Goal: Task Accomplishment & Management: Complete application form

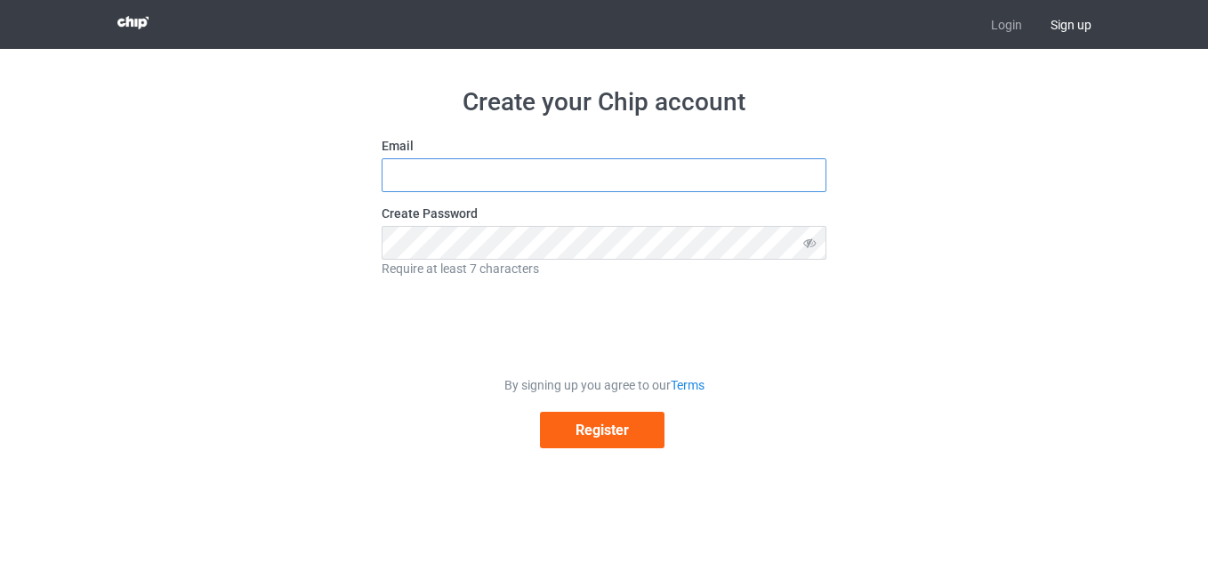
click at [427, 181] on input "text" at bounding box center [603, 175] width 445 height 34
type input "[EMAIL_ADDRESS][DOMAIN_NAME]"
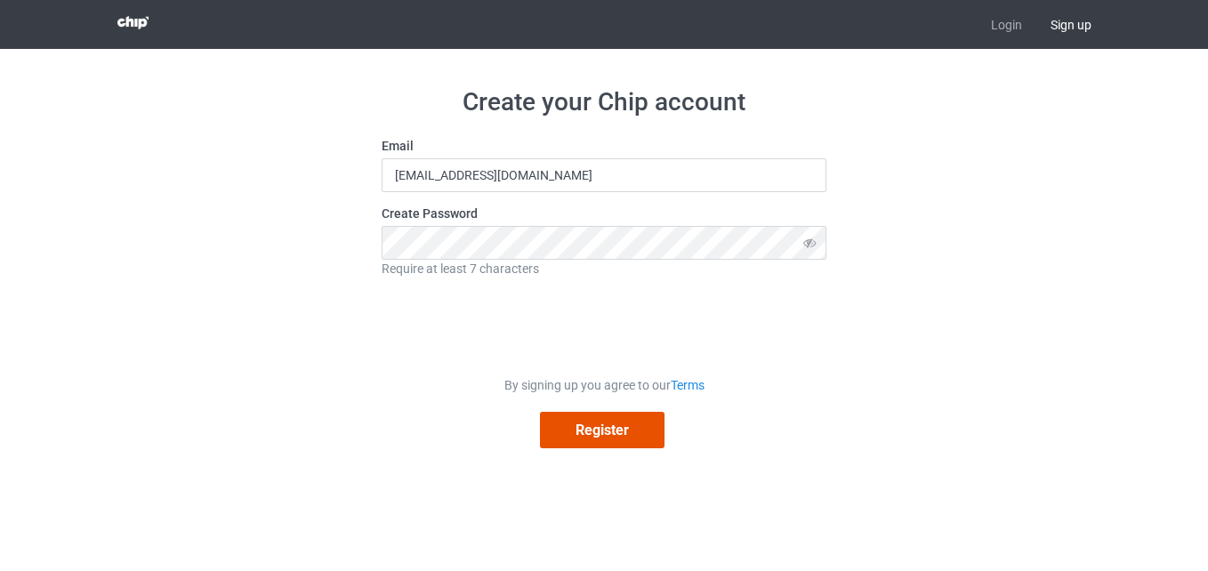
click at [574, 430] on button "Register" at bounding box center [602, 430] width 124 height 36
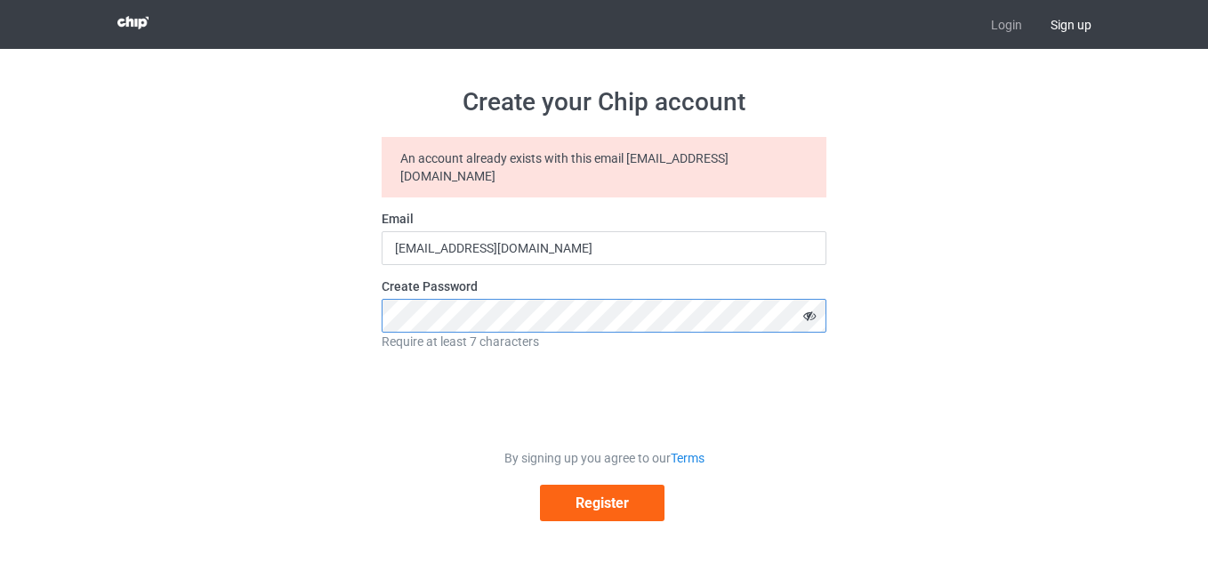
click at [301, 292] on div "Create your Chip account An account already exists with this email [EMAIL_ADDRE…" at bounding box center [604, 304] width 1002 height 510
click at [540, 485] on button "Register" at bounding box center [602, 503] width 124 height 36
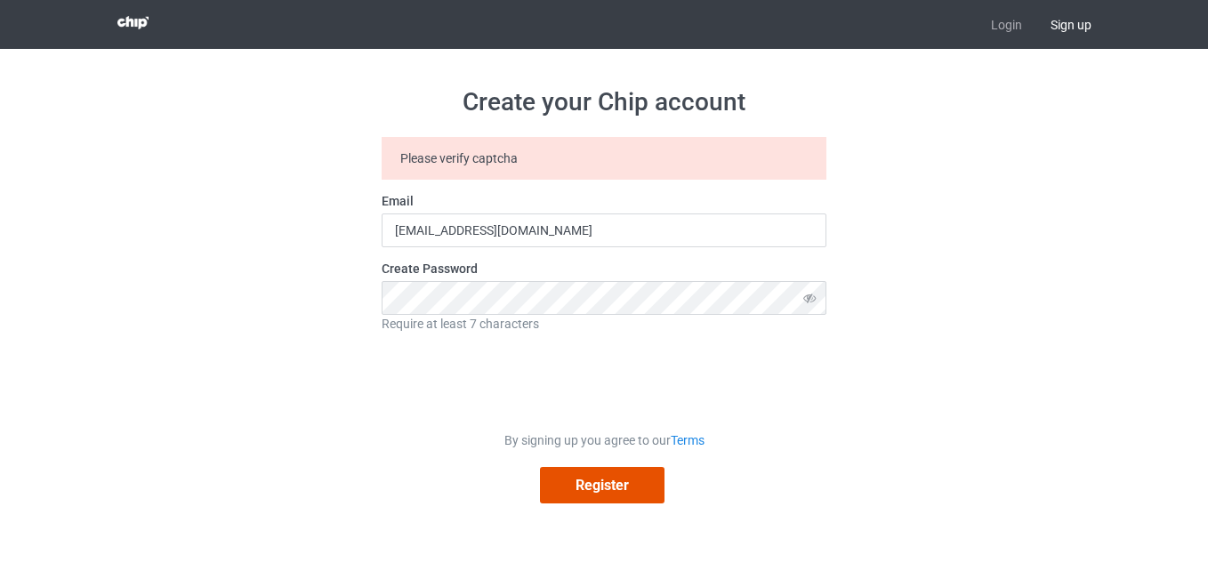
click at [618, 484] on button "Register" at bounding box center [602, 485] width 124 height 36
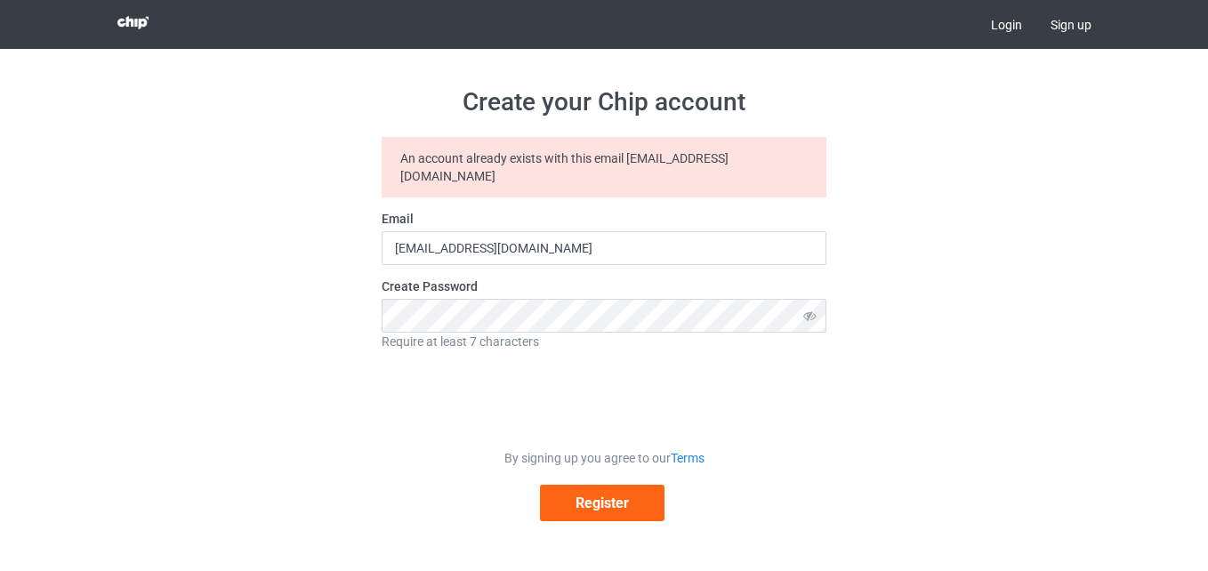
click at [1000, 31] on link "Login" at bounding box center [1006, 24] width 60 height 49
